Goal: Task Accomplishment & Management: Use online tool/utility

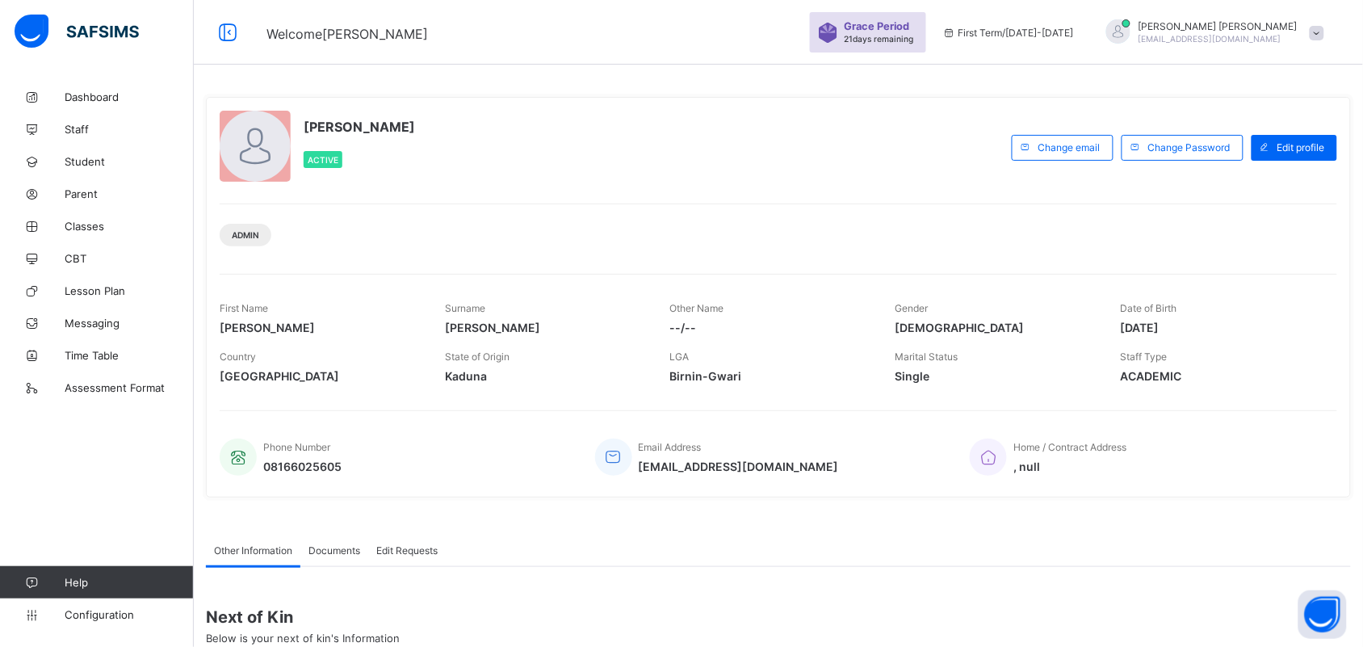
click at [1329, 40] on div "[PERSON_NAME] [EMAIL_ADDRESS][DOMAIN_NAME]" at bounding box center [1211, 32] width 242 height 27
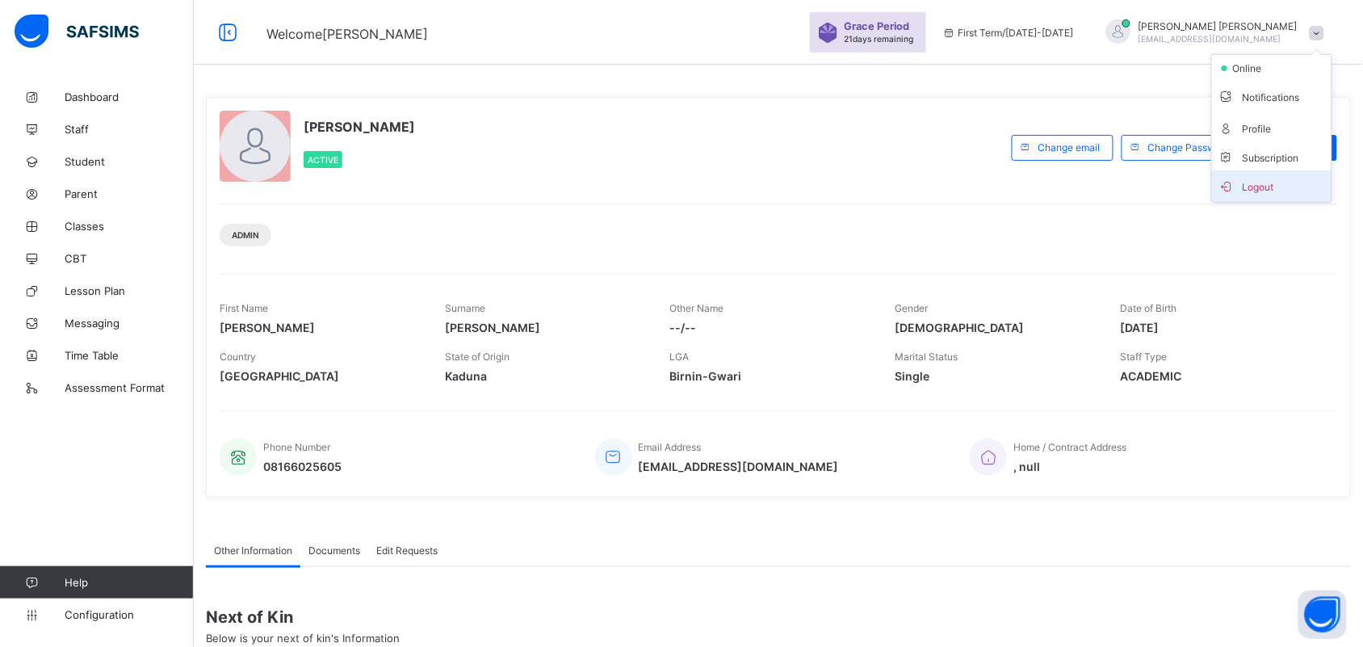
click at [1285, 183] on span "Logout" at bounding box center [1271, 186] width 107 height 19
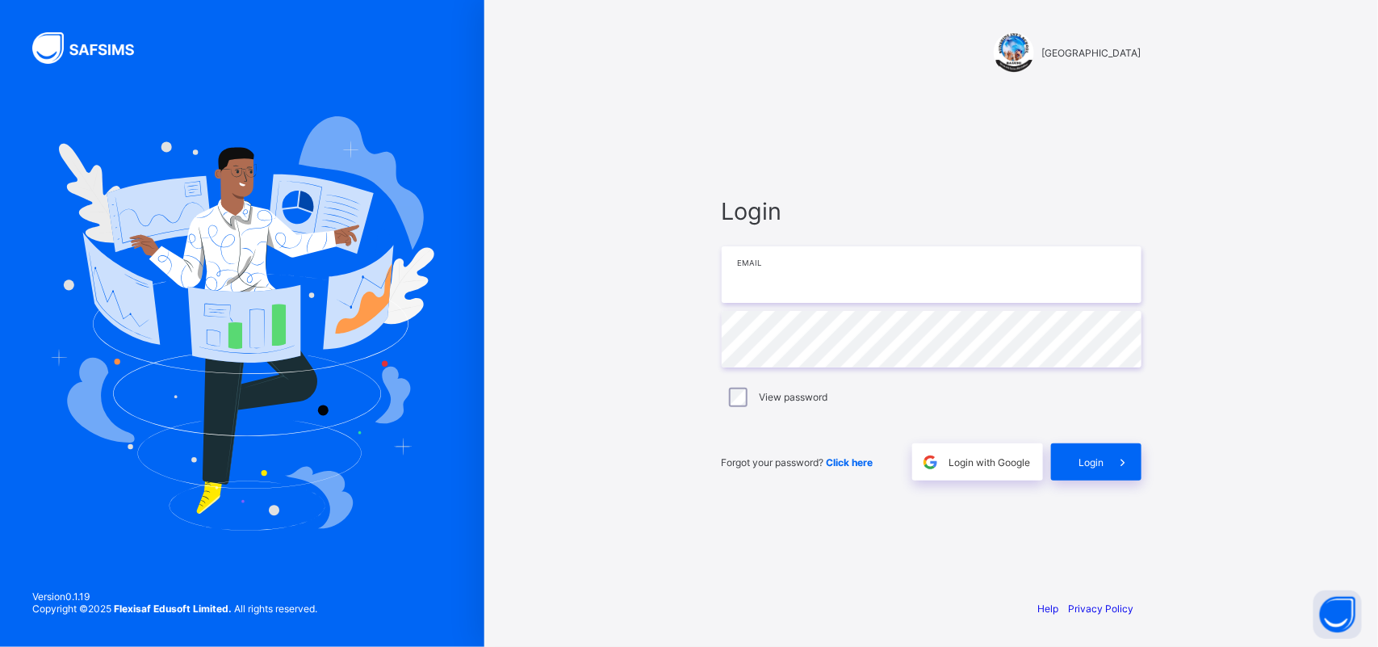
type input "**********"
click at [1082, 462] on span "Login" at bounding box center [1091, 462] width 25 height 12
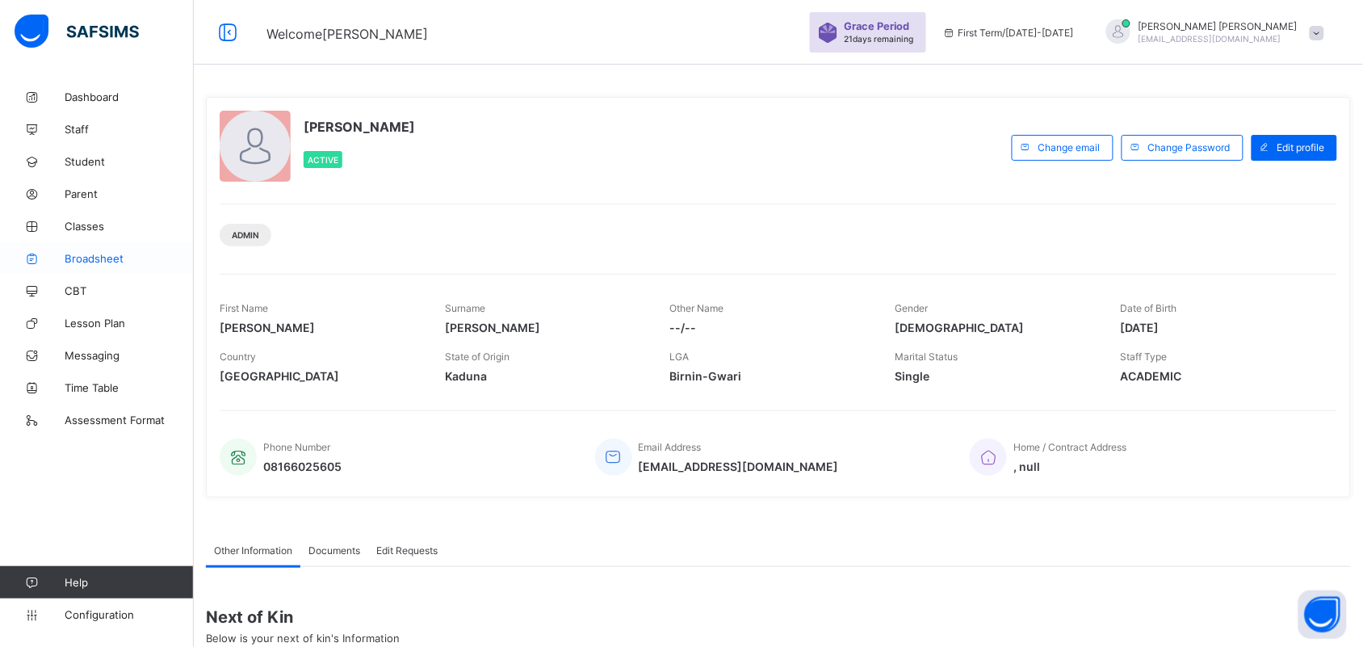
click at [95, 252] on span "Broadsheet" at bounding box center [129, 258] width 129 height 13
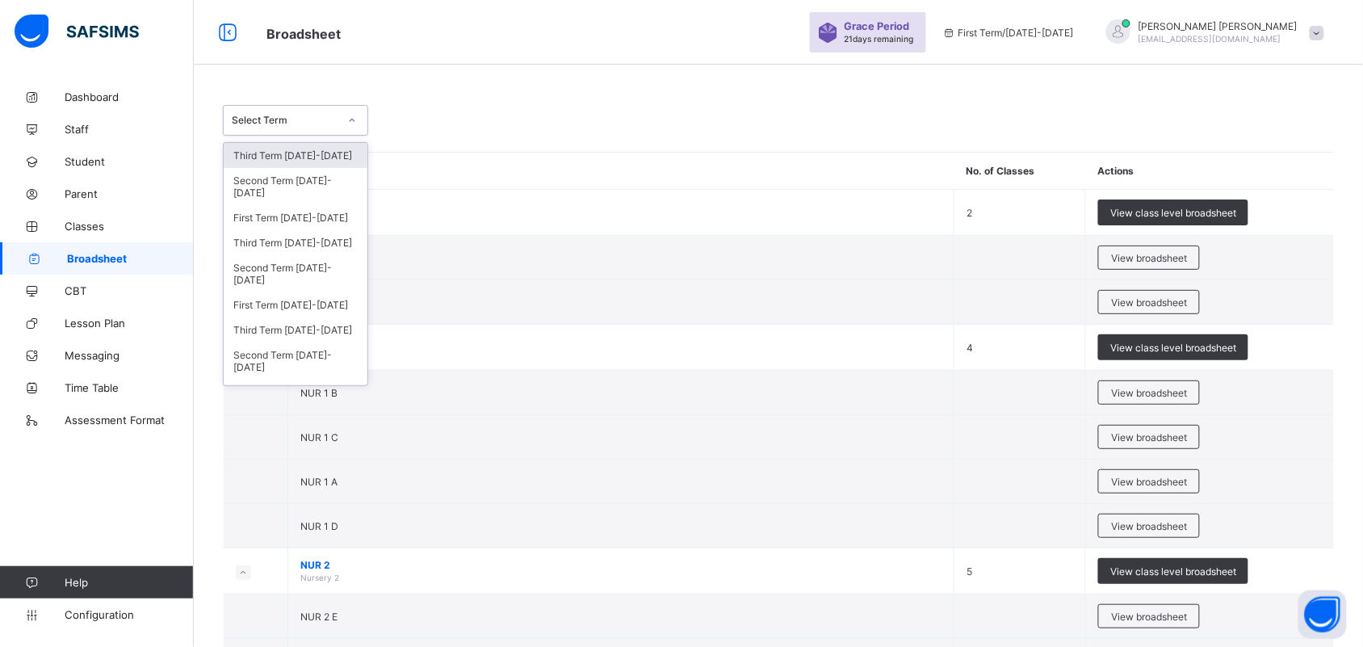
click at [333, 124] on div "Select Term" at bounding box center [285, 121] width 107 height 12
click at [307, 240] on div "Third Term [DATE]-[DATE]" at bounding box center [296, 242] width 144 height 25
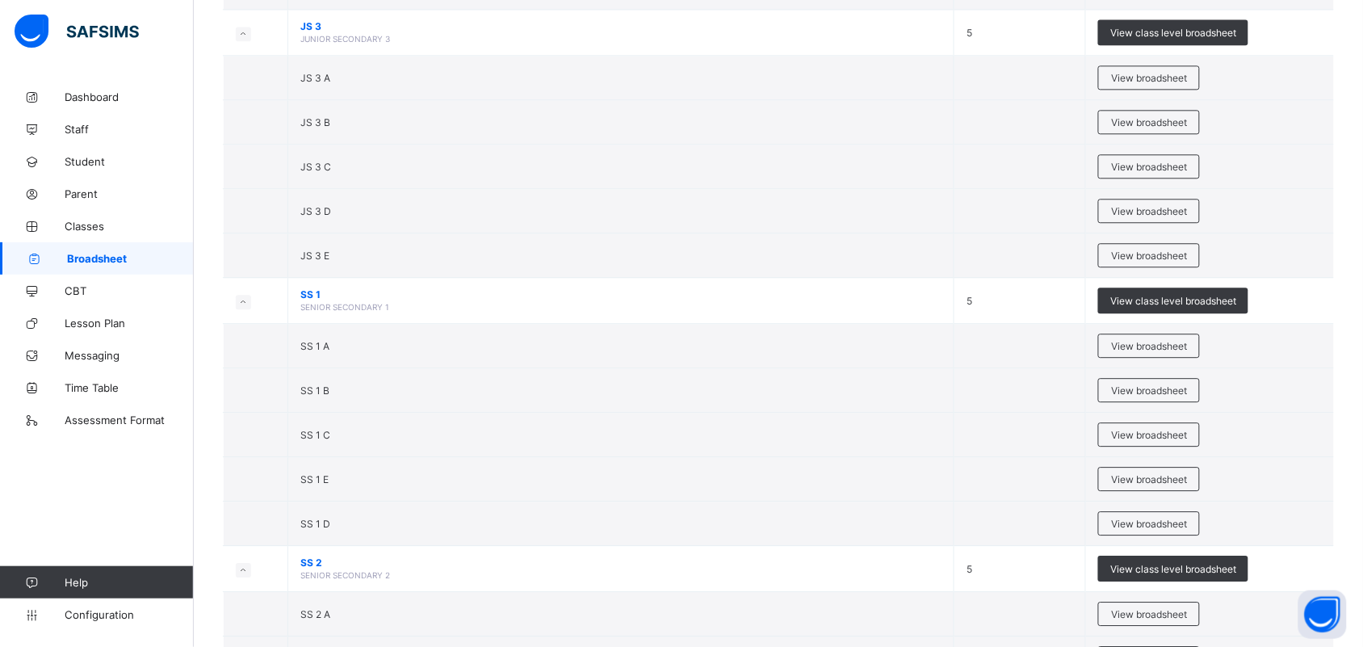
scroll to position [2933, 0]
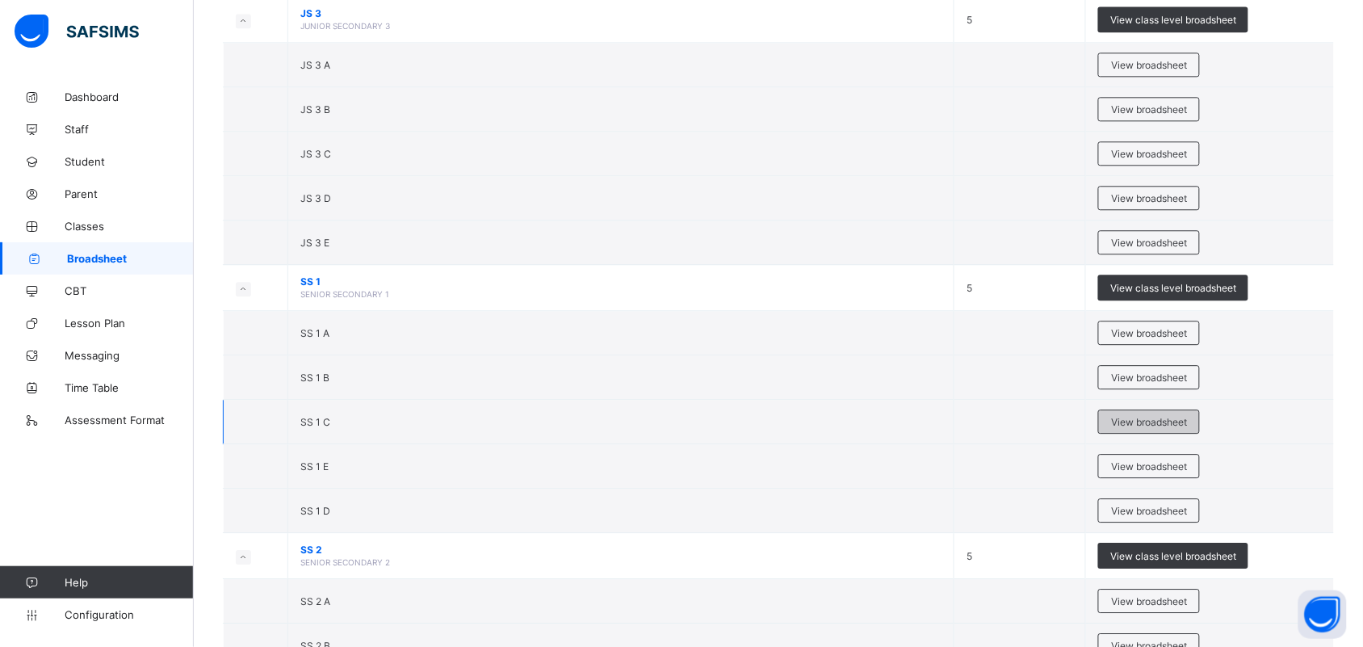
click at [1150, 424] on span "View broadsheet" at bounding box center [1149, 422] width 76 height 12
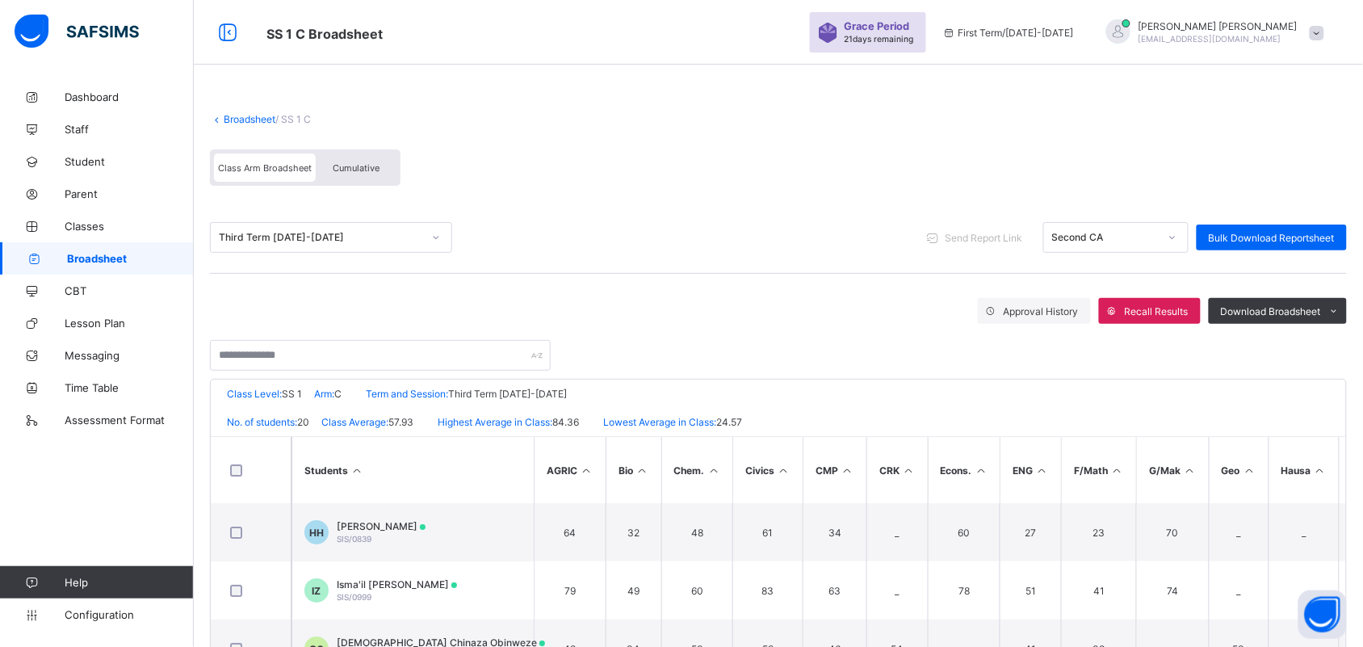
click at [256, 115] on link "Broadsheet" at bounding box center [250, 119] width 52 height 12
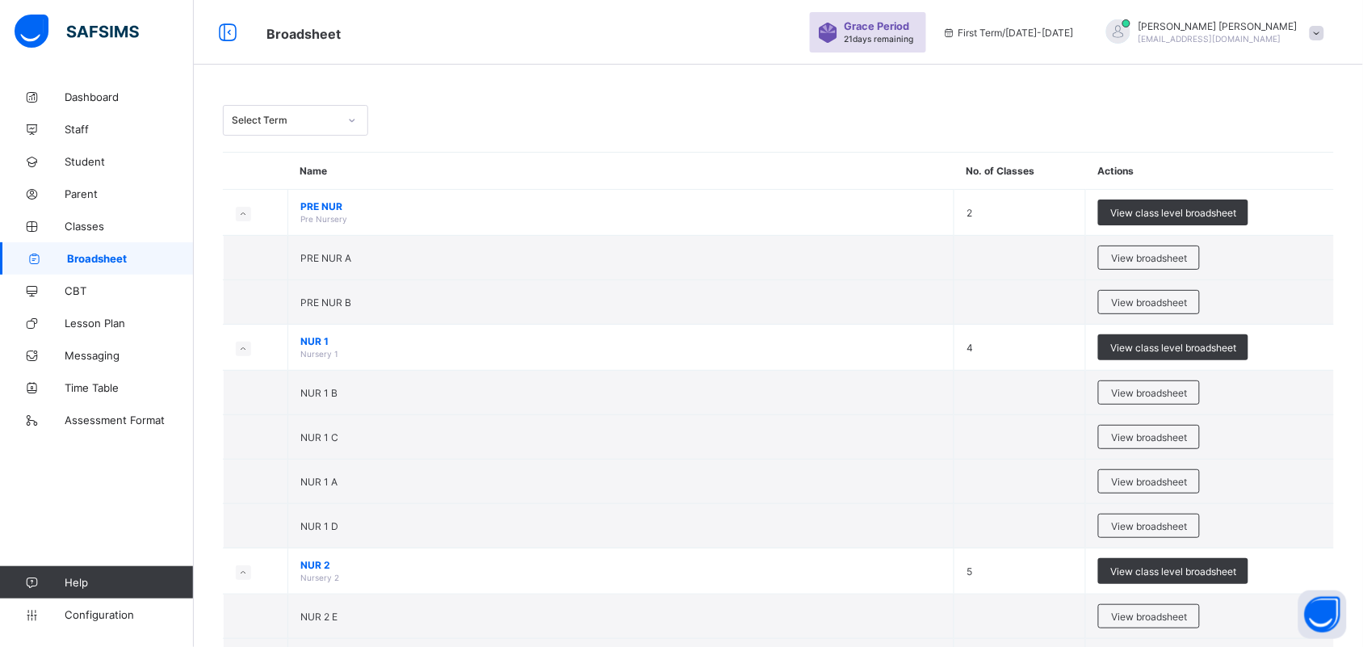
click at [348, 132] on div at bounding box center [351, 120] width 27 height 26
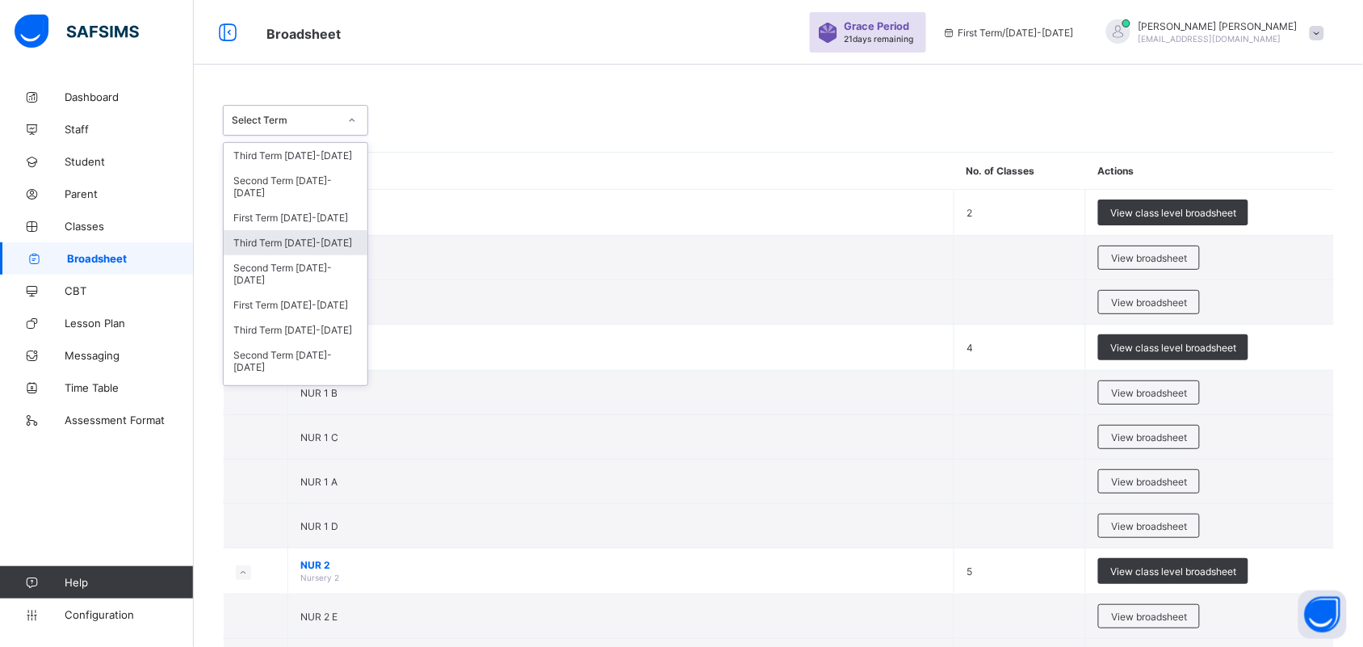
click at [299, 242] on div "Third Term [DATE]-[DATE]" at bounding box center [296, 242] width 144 height 25
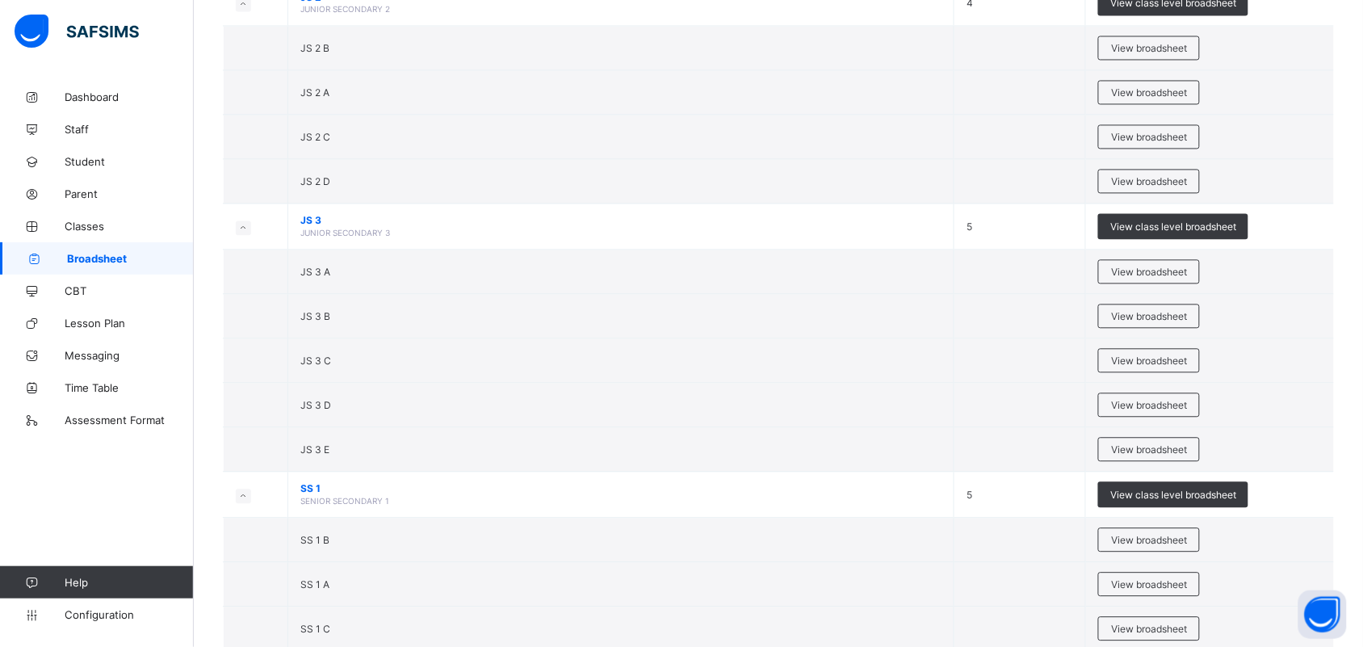
scroll to position [2745, 0]
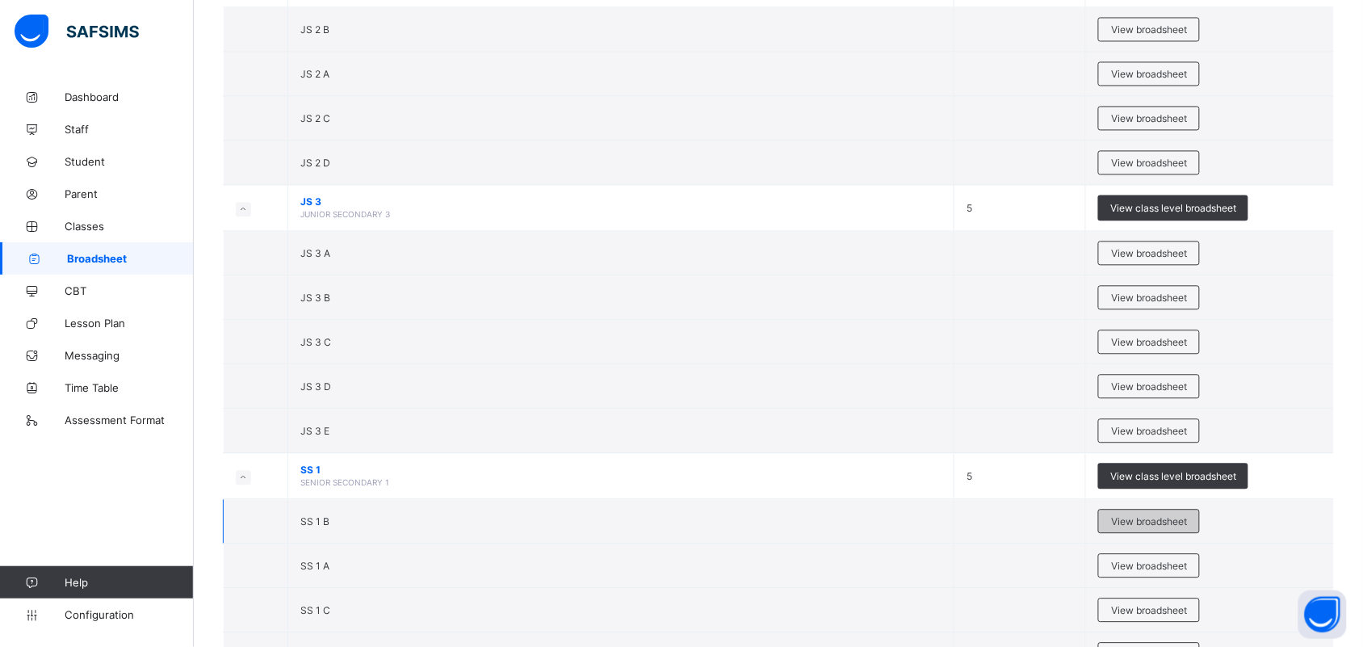
click at [1181, 533] on div "View broadsheet" at bounding box center [1149, 521] width 102 height 24
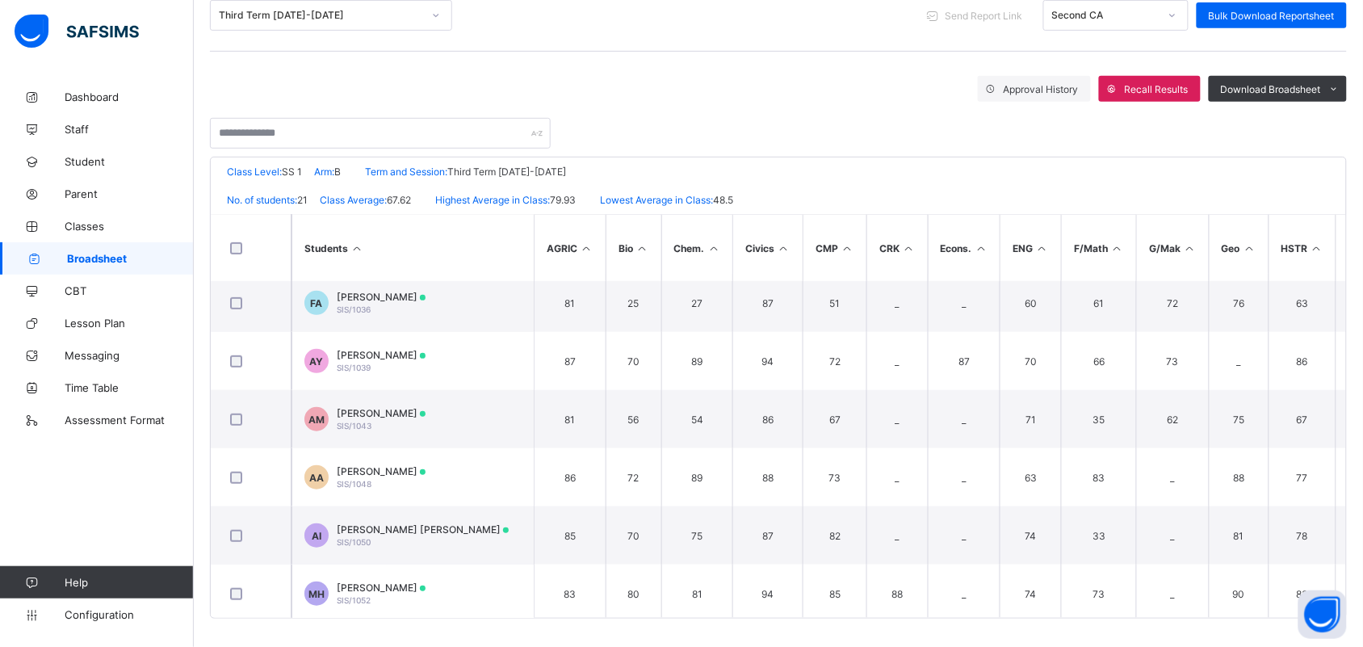
scroll to position [243, 0]
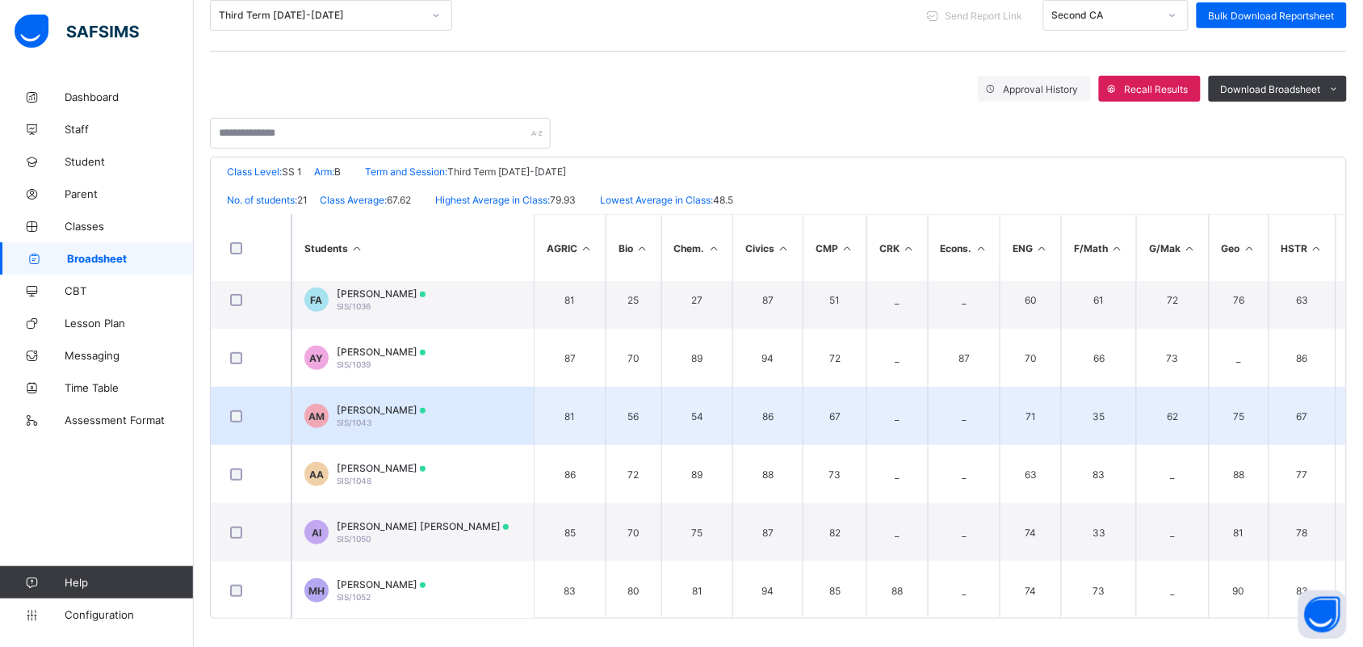
click at [373, 406] on span "[PERSON_NAME]" at bounding box center [381, 410] width 89 height 12
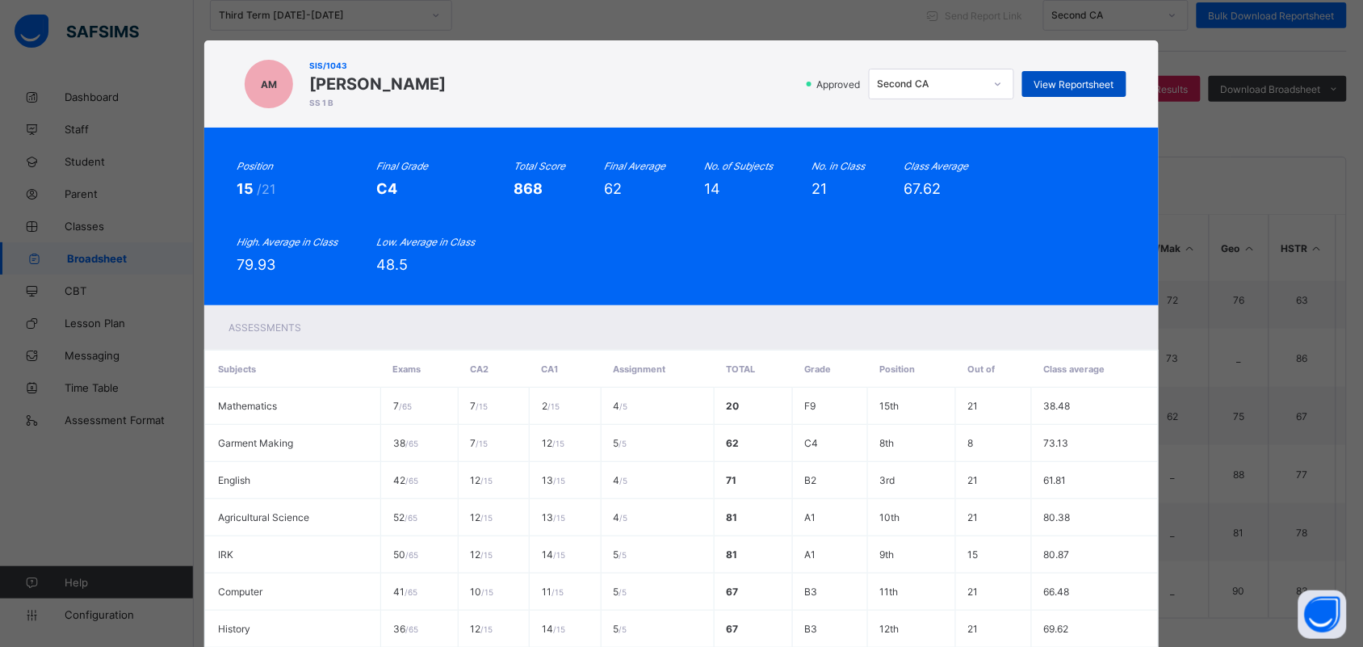
click at [1070, 93] on div "View Reportsheet" at bounding box center [1074, 84] width 104 height 26
click at [977, 81] on div "Second CA" at bounding box center [930, 84] width 107 height 12
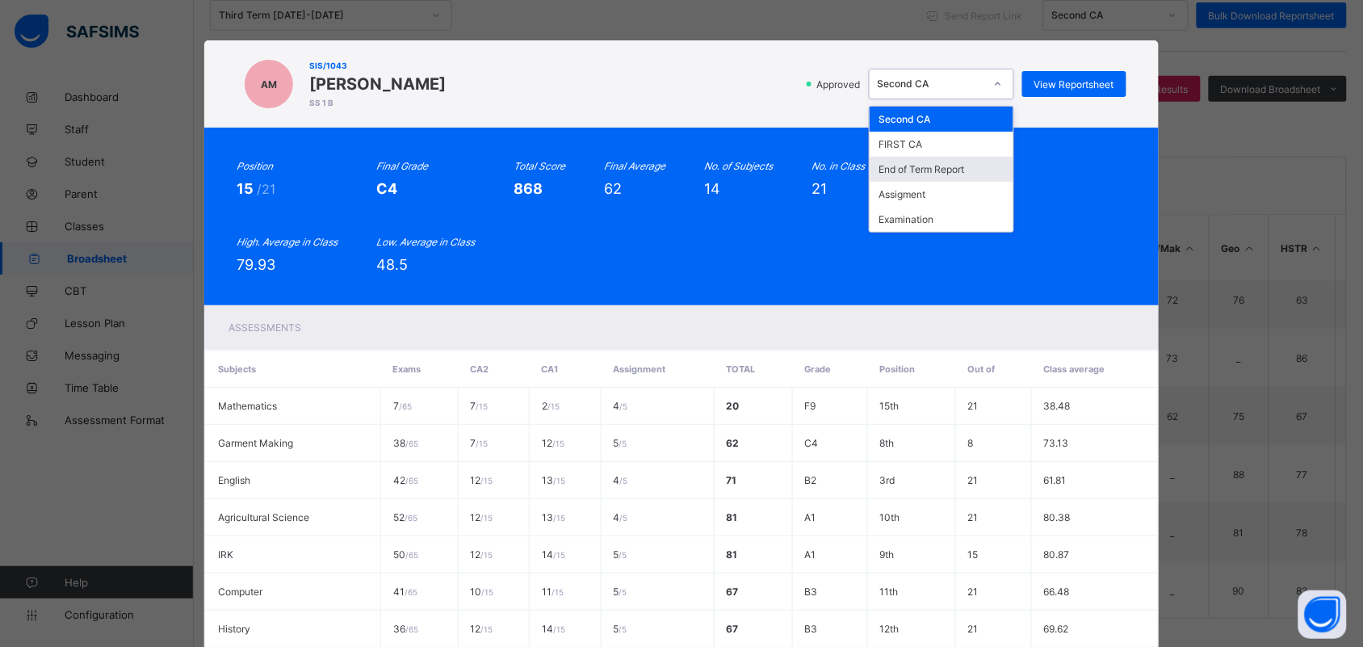
click at [930, 165] on div "End of Term Report" at bounding box center [941, 169] width 144 height 25
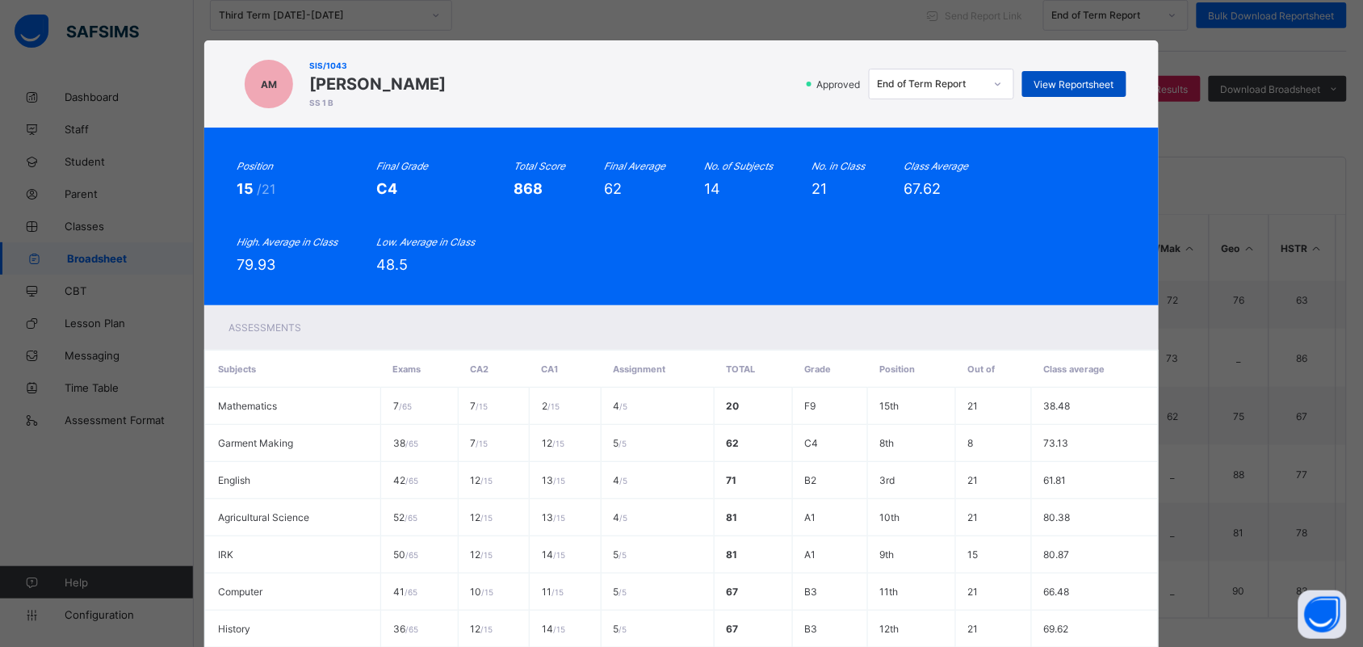
click at [1047, 85] on span "View Reportsheet" at bounding box center [1074, 84] width 80 height 12
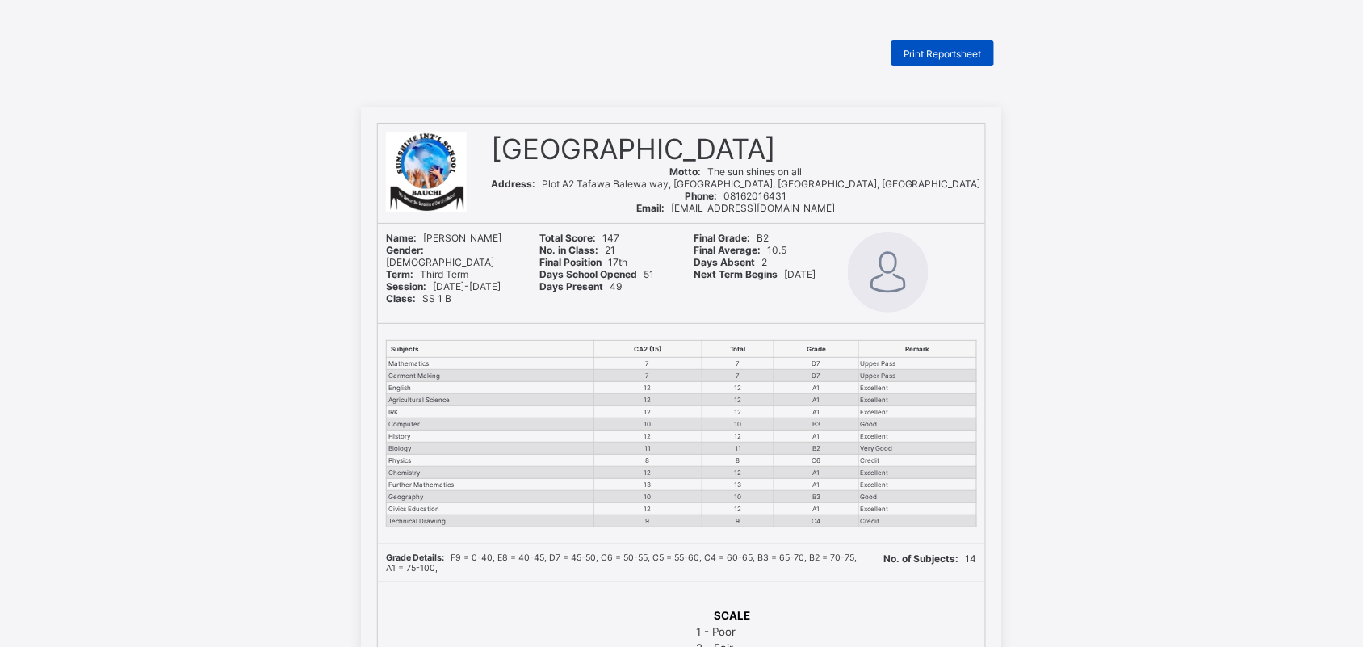
click at [914, 55] on span "Print Reportsheet" at bounding box center [942, 54] width 78 height 12
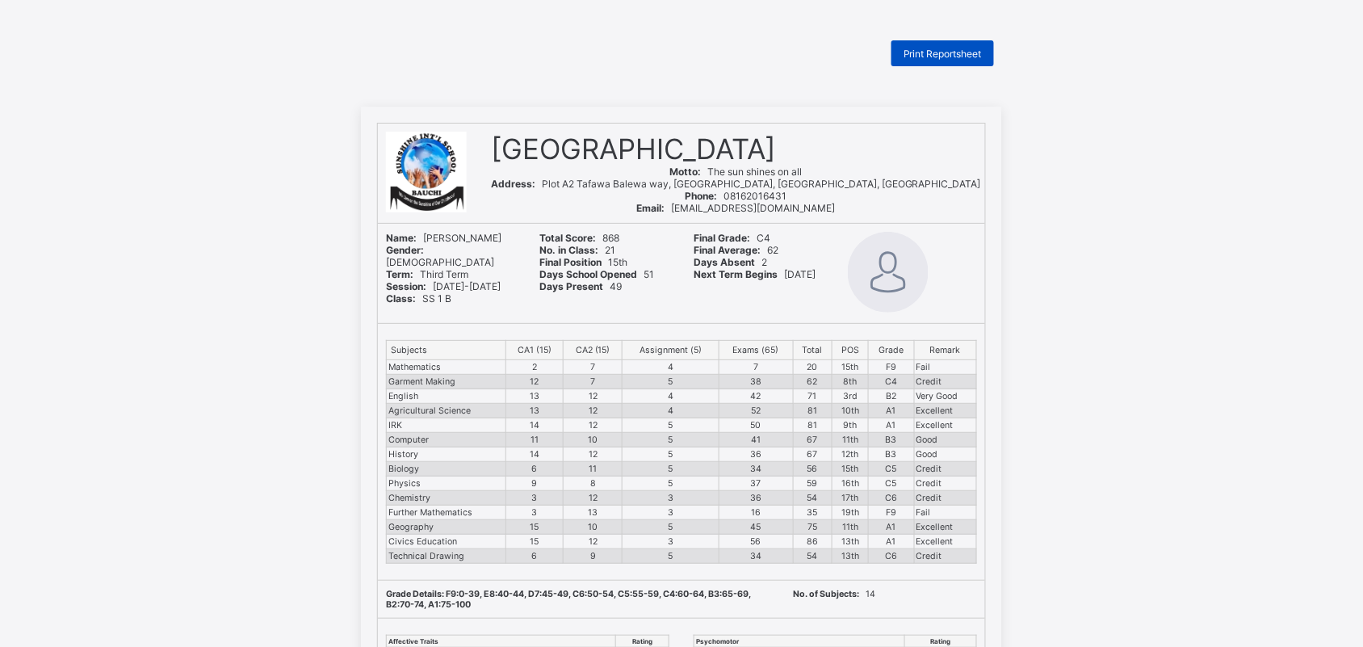
click at [943, 44] on div "Print Reportsheet" at bounding box center [942, 53] width 103 height 26
